Goal: Task Accomplishment & Management: Manage account settings

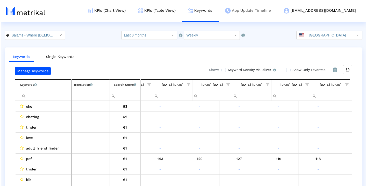
scroll to position [0, 303]
click at [179, 9] on link "KPIs (Table View)" at bounding box center [156, 10] width 50 height 21
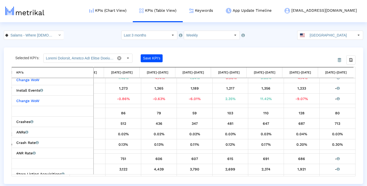
scroll to position [83, 0]
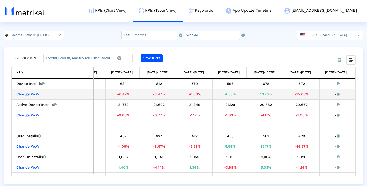
scroll to position [0, 204]
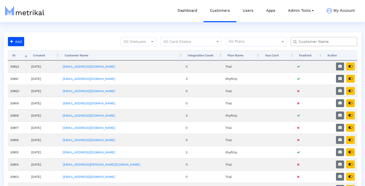
click at [310, 42] on input "text" at bounding box center [325, 41] width 60 height 5
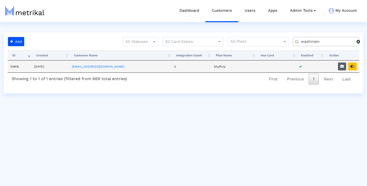
type input "washmen"
click at [341, 67] on icon "button" at bounding box center [342, 66] width 4 height 4
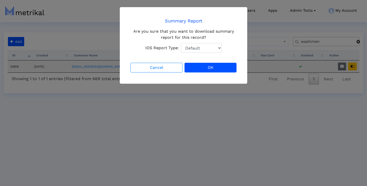
select select "1: 1"
click at [202, 65] on button "OK" at bounding box center [210, 68] width 52 height 10
